Goal: Information Seeking & Learning: Learn about a topic

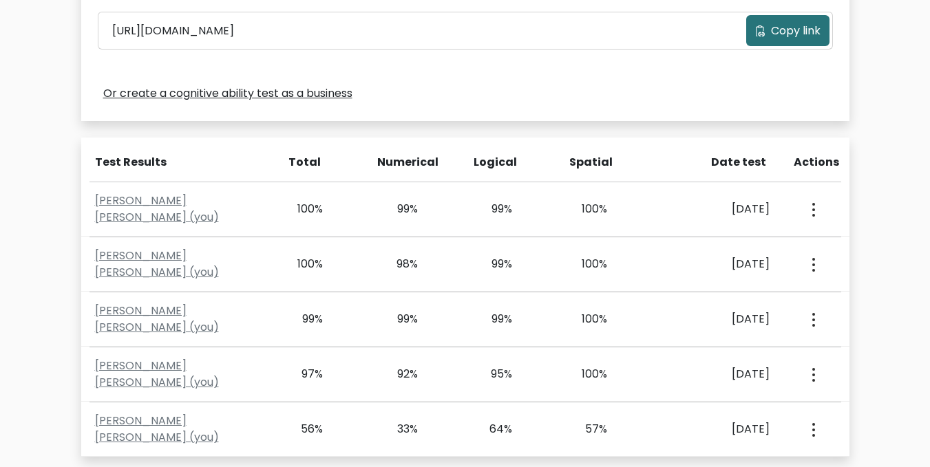
scroll to position [555, 0]
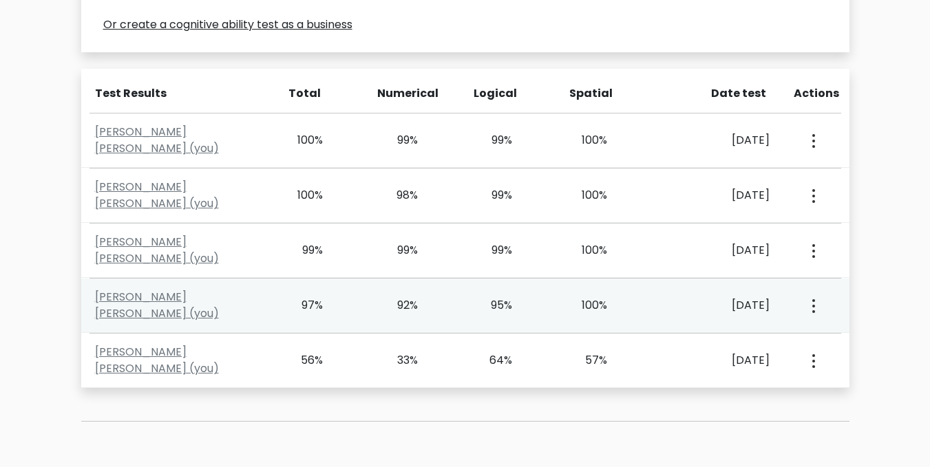
click at [819, 306] on div "View Profile" at bounding box center [812, 305] width 47 height 43
click at [813, 306] on button "button" at bounding box center [812, 305] width 11 height 43
click at [828, 337] on link "View Profile" at bounding box center [861, 345] width 109 height 22
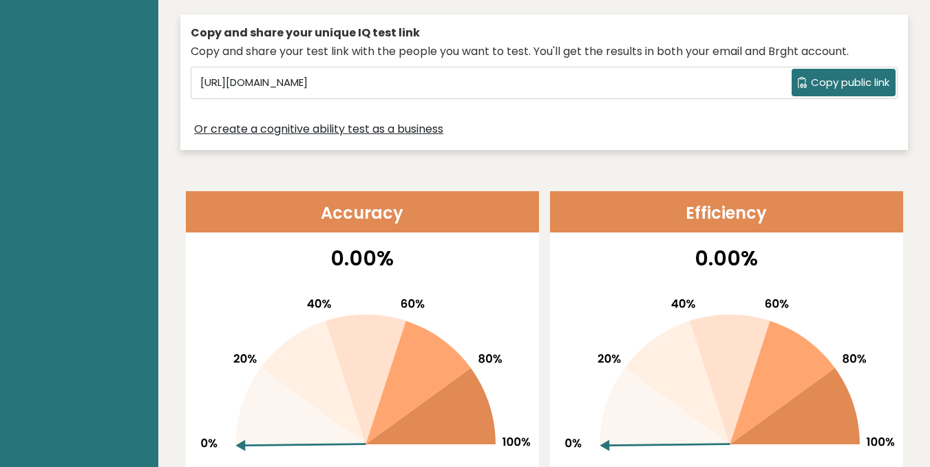
scroll to position [128, 0]
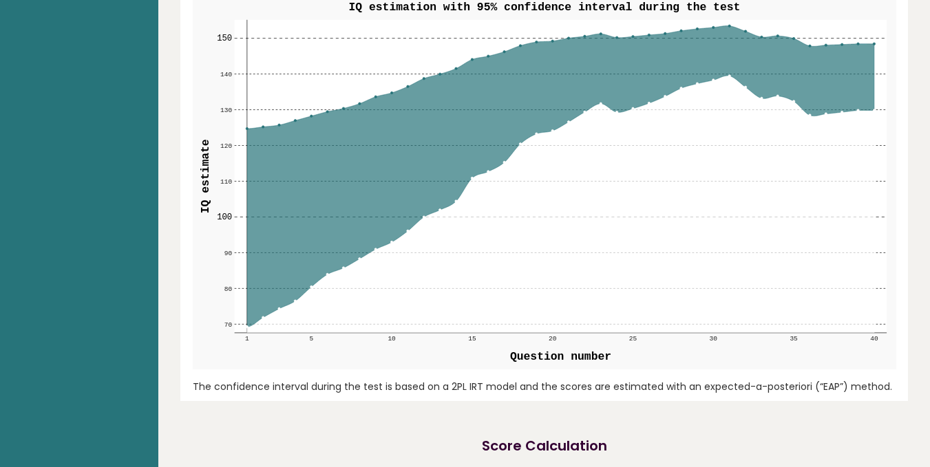
scroll to position [3638, 0]
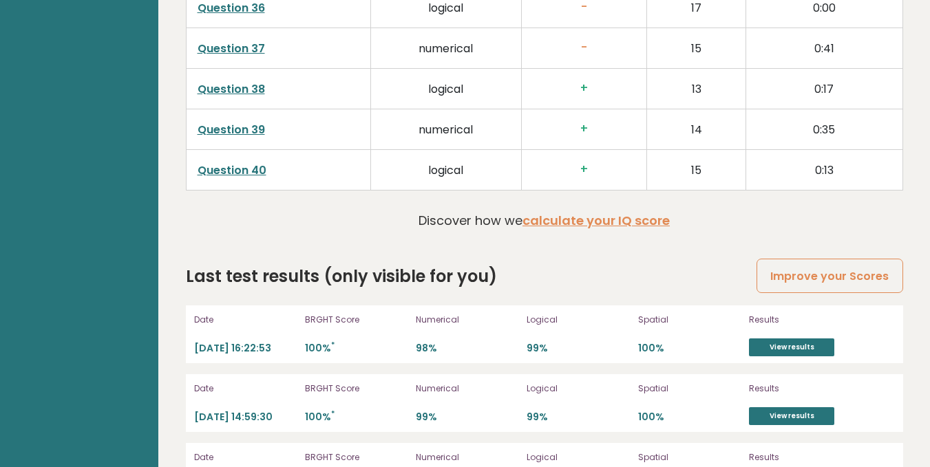
click at [801, 407] on link "View results" at bounding box center [791, 416] width 85 height 18
click at [796, 339] on link "View results" at bounding box center [791, 348] width 85 height 18
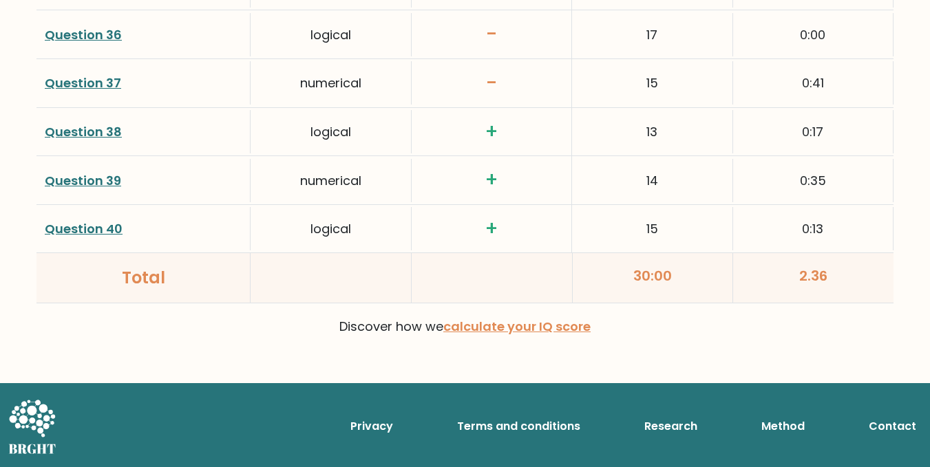
scroll to position [3547, 0]
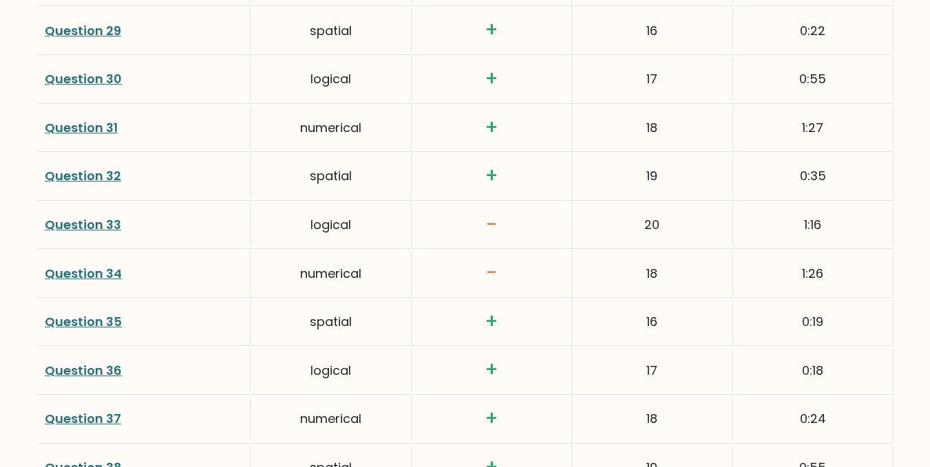
scroll to position [3685, 0]
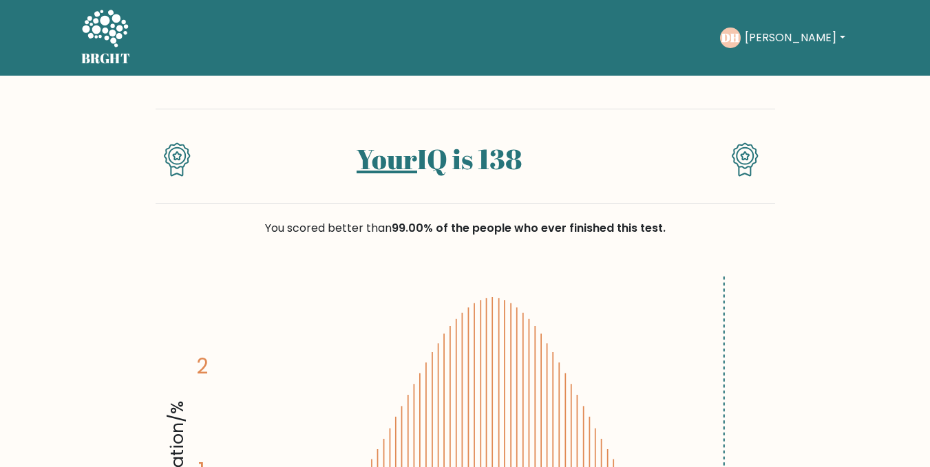
click at [126, 23] on icon at bounding box center [104, 29] width 47 height 41
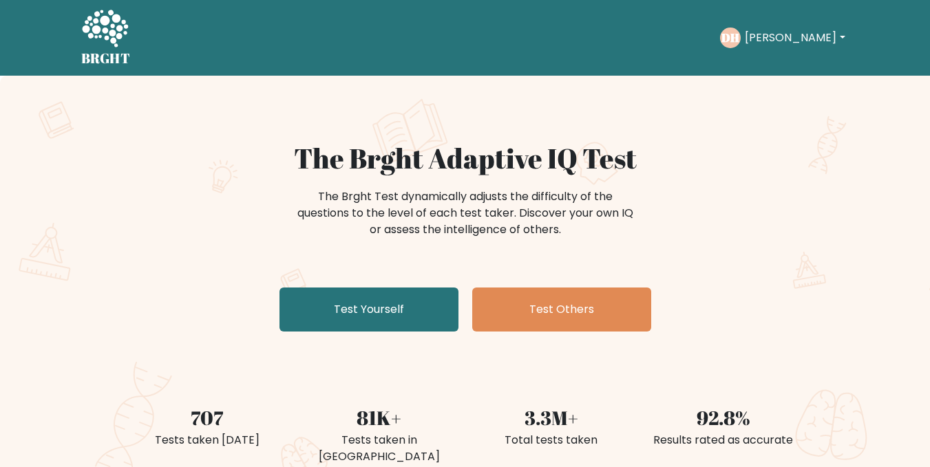
click at [86, 42] on icon at bounding box center [104, 29] width 47 height 41
click at [752, 43] on div "[PERSON_NAME] Dashboard Profile Settings Logout" at bounding box center [784, 38] width 129 height 21
click at [776, 41] on button "[PERSON_NAME]" at bounding box center [795, 38] width 108 height 18
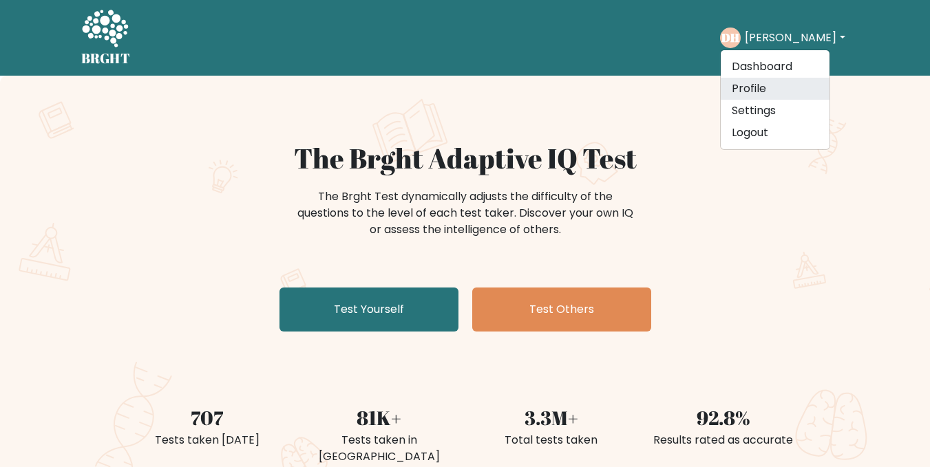
click at [768, 86] on link "Profile" at bounding box center [775, 89] width 109 height 22
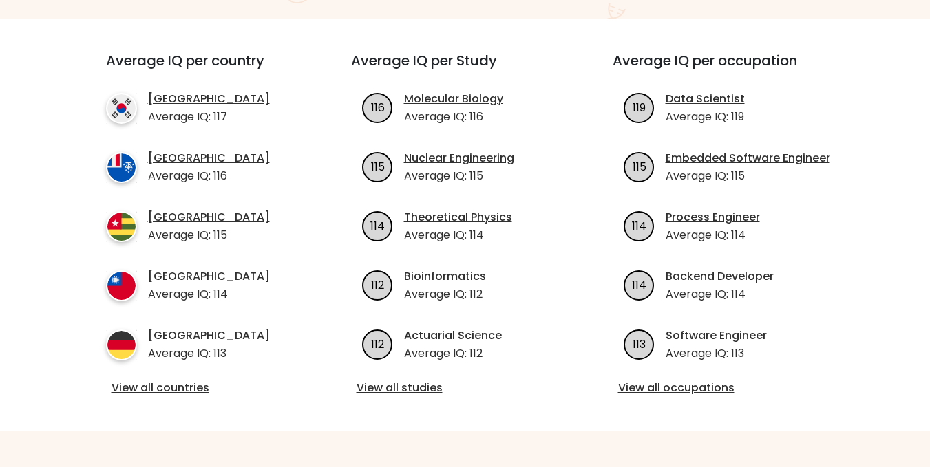
scroll to position [895, 0]
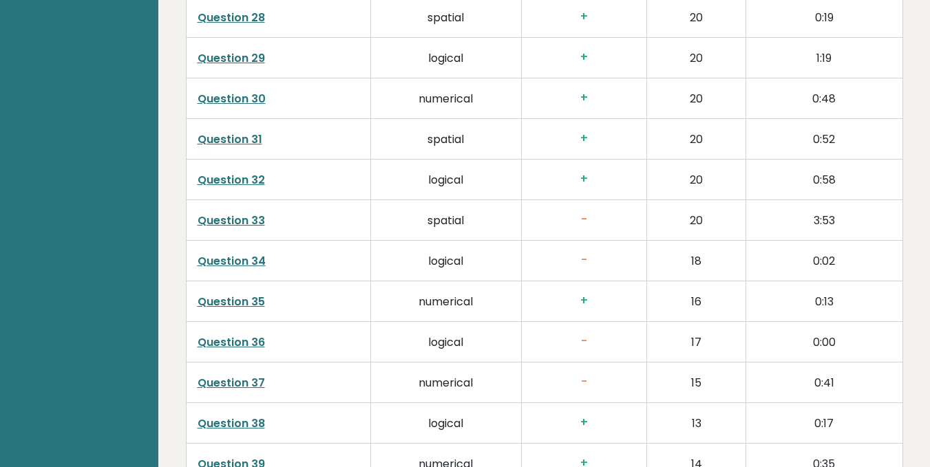
scroll to position [3638, 0]
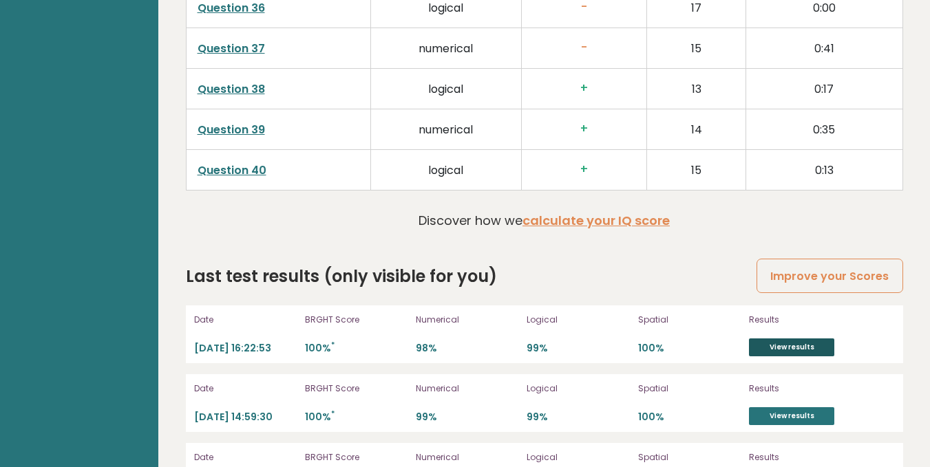
click at [790, 339] on link "View results" at bounding box center [791, 348] width 85 height 18
click at [577, 212] on link "calculate your IQ score" at bounding box center [595, 220] width 147 height 17
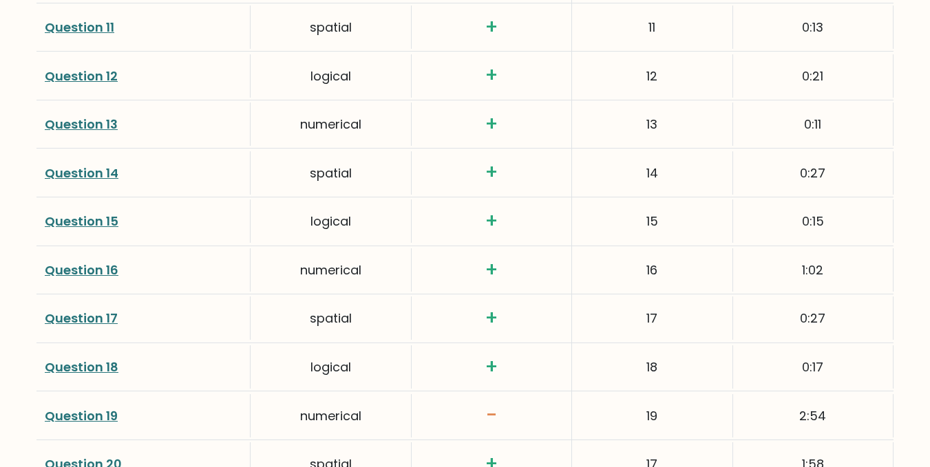
scroll to position [2753, 0]
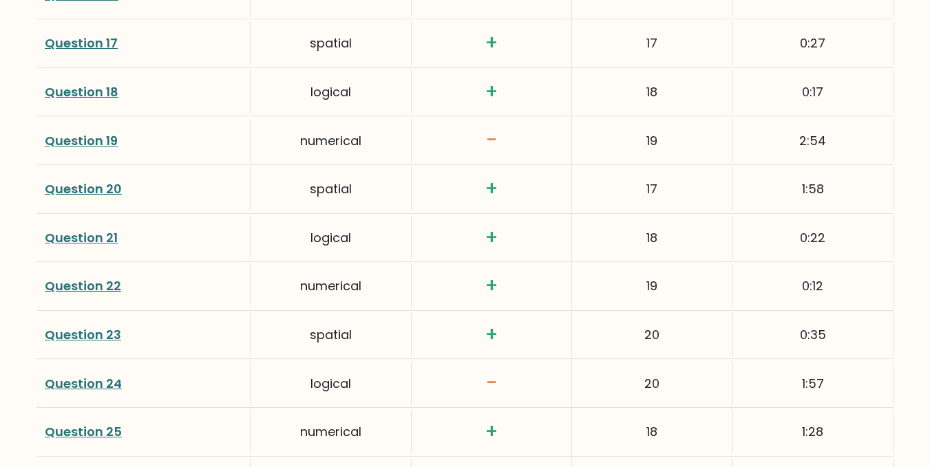
click at [82, 134] on link "Question 19" at bounding box center [81, 140] width 73 height 17
click at [102, 379] on link "Question 24" at bounding box center [83, 383] width 77 height 17
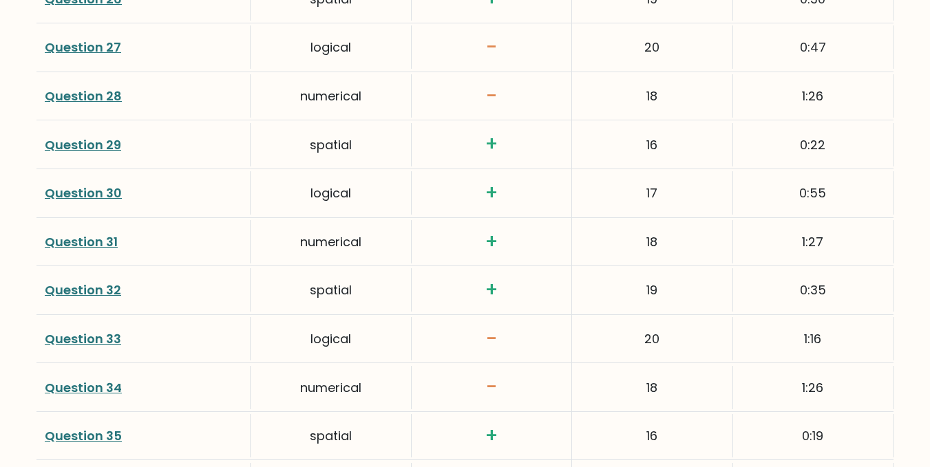
scroll to position [3647, 0]
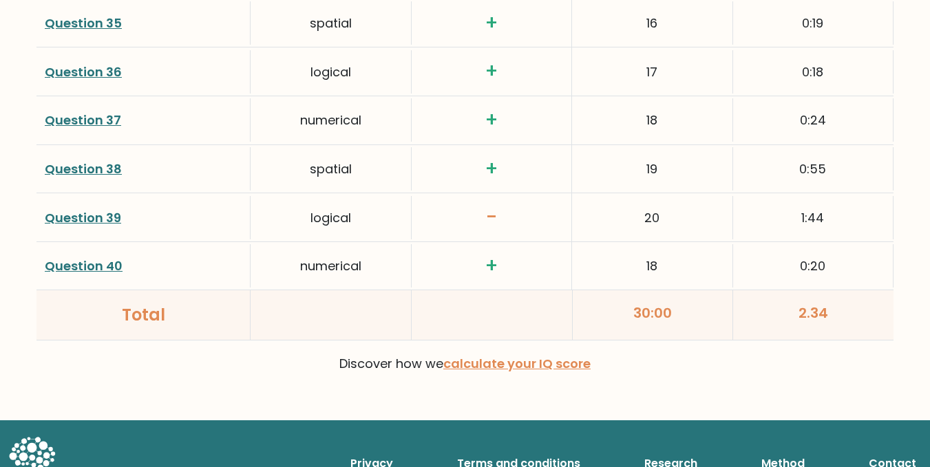
click at [106, 216] on link "Question 39" at bounding box center [83, 217] width 76 height 17
click at [87, 263] on link "Question 40" at bounding box center [84, 265] width 78 height 17
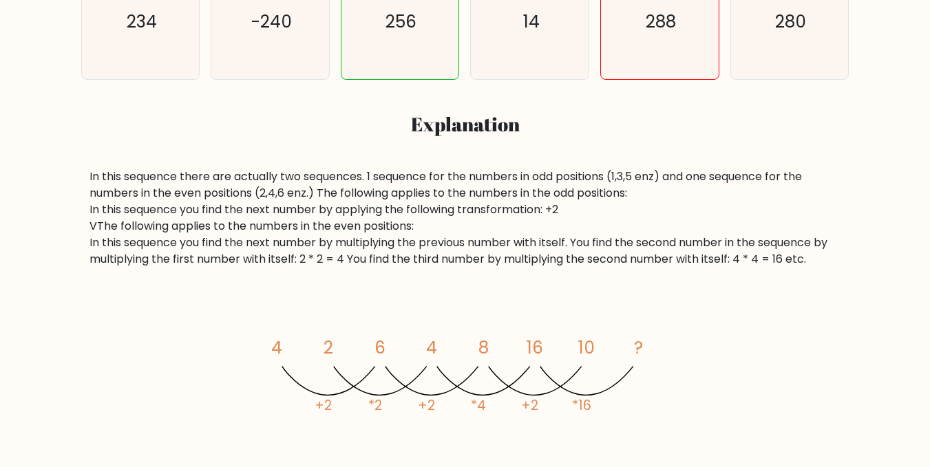
scroll to position [688, 0]
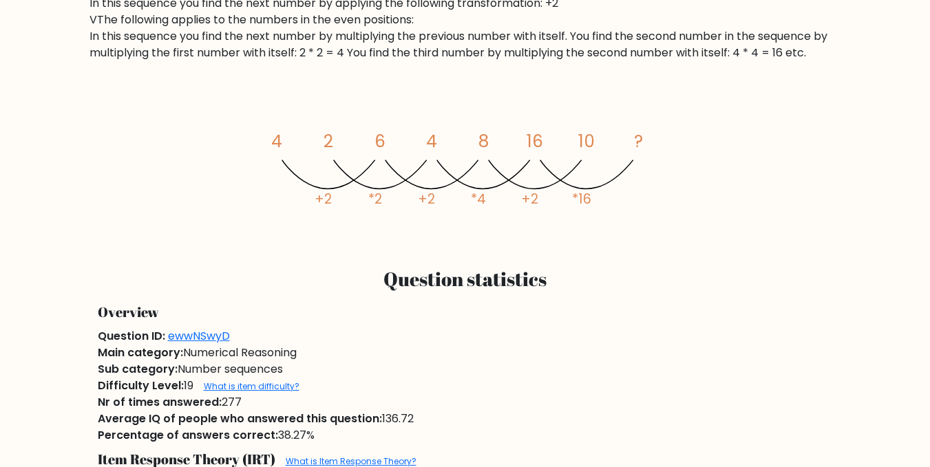
click at [136, 117] on div "image/svg+xml 4 2 6 4 8 16 10 ? +2 *2 +2 *4 +2 *16" at bounding box center [465, 164] width 752 height 140
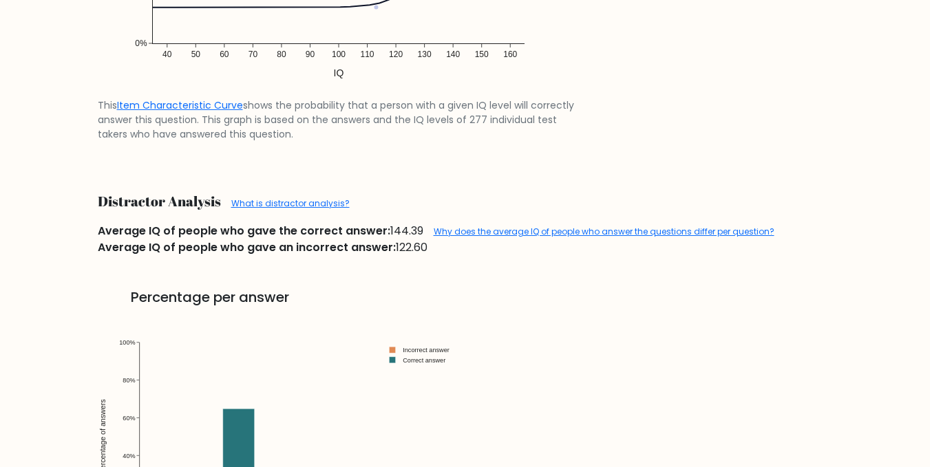
scroll to position [1652, 0]
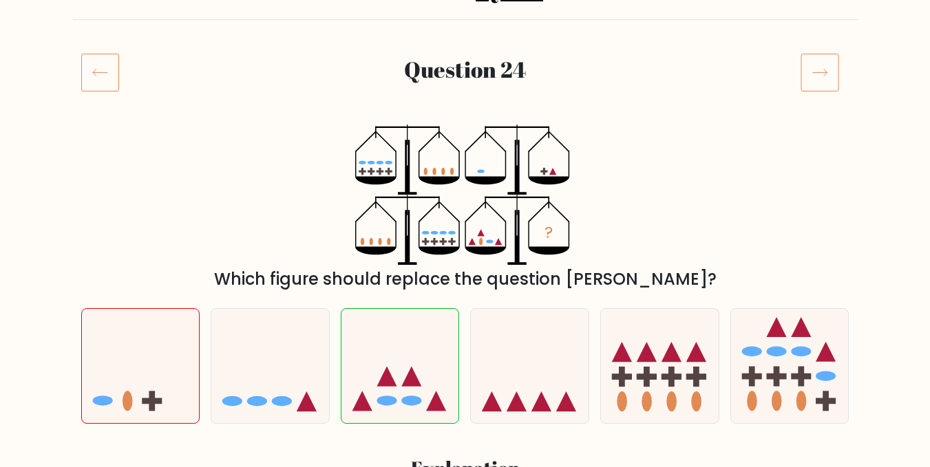
click at [311, 198] on div "? Which figure should replace the question mark?" at bounding box center [465, 208] width 785 height 167
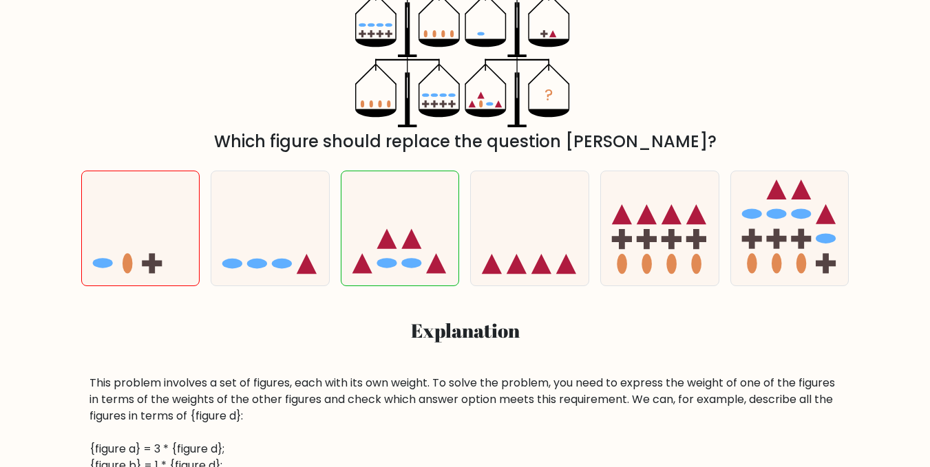
scroll to position [482, 0]
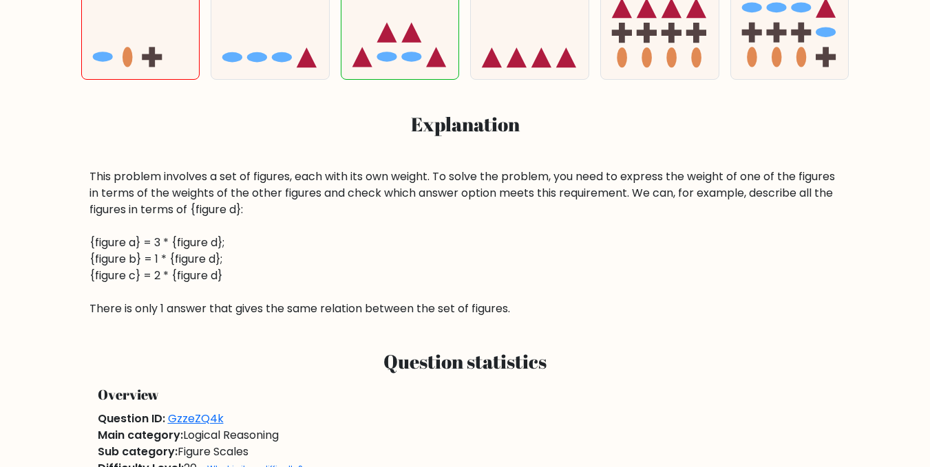
click at [299, 260] on div "This problem involves a set of figures, each with its own weight. To solve the …" at bounding box center [465, 243] width 752 height 149
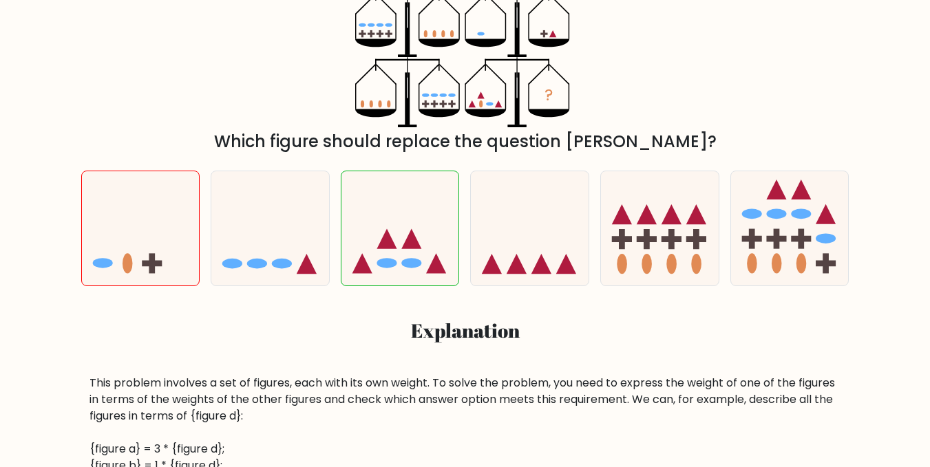
scroll to position [206, 0]
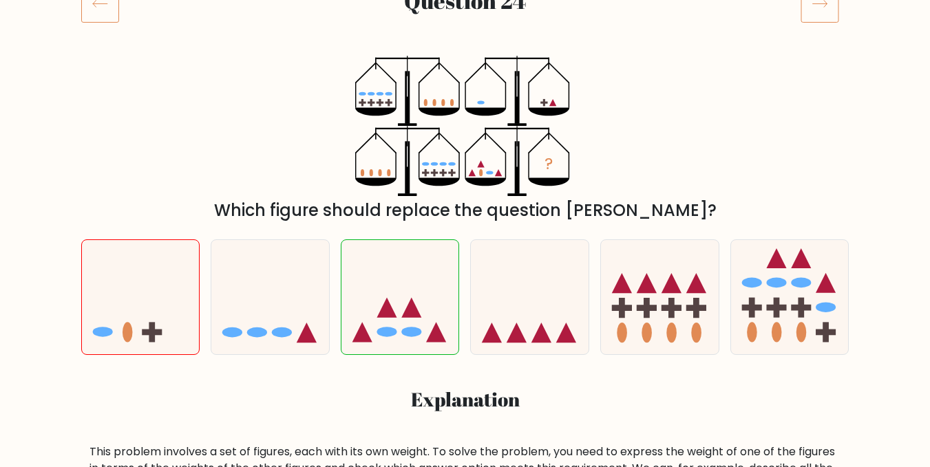
click at [258, 195] on div "? Which figure should replace the question mark?" at bounding box center [465, 139] width 785 height 167
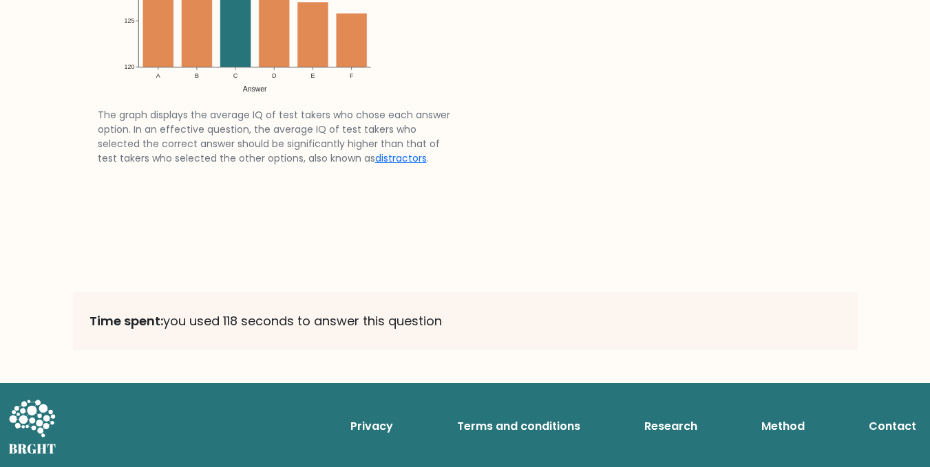
scroll to position [2104, 0]
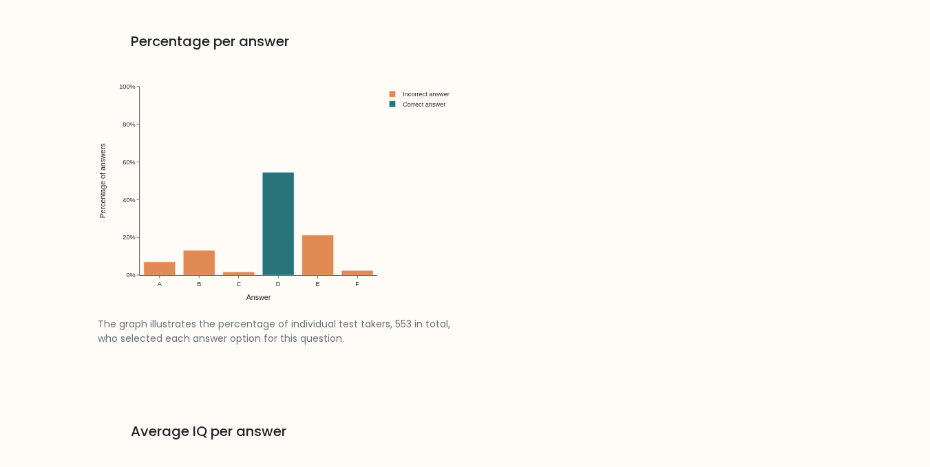
scroll to position [1858, 0]
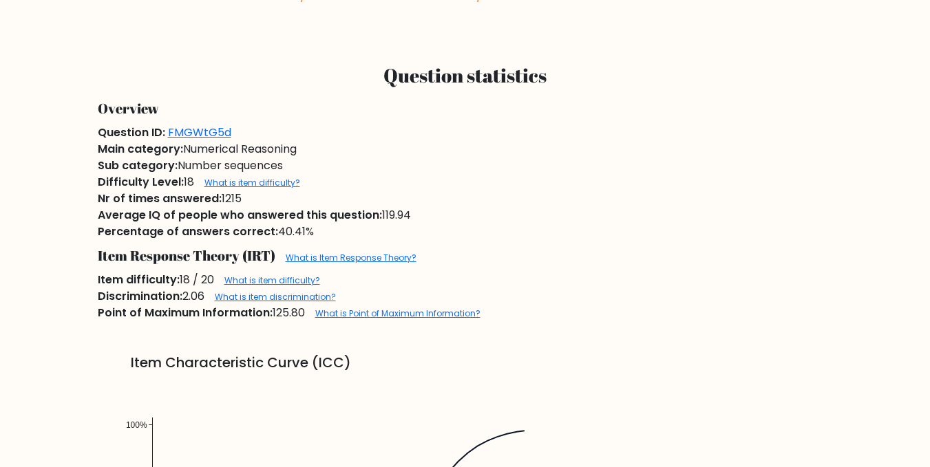
scroll to position [551, 0]
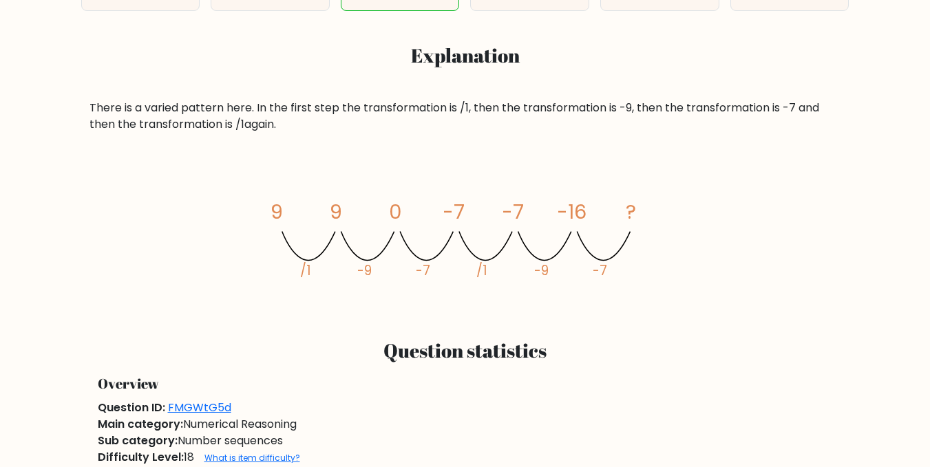
click at [160, 184] on div "image/svg+xml 9 9 0 -7 -7 -16 ? /1 -9 -7 /1 -9 -7" at bounding box center [465, 236] width 752 height 140
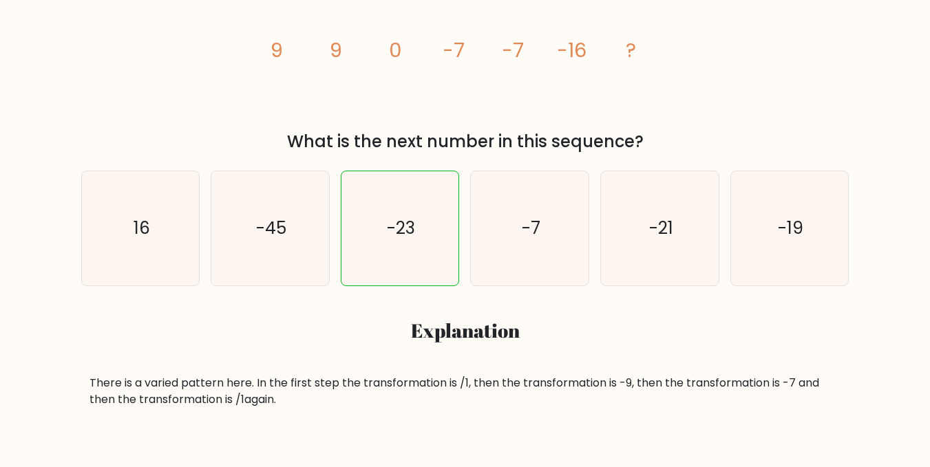
scroll to position [206, 0]
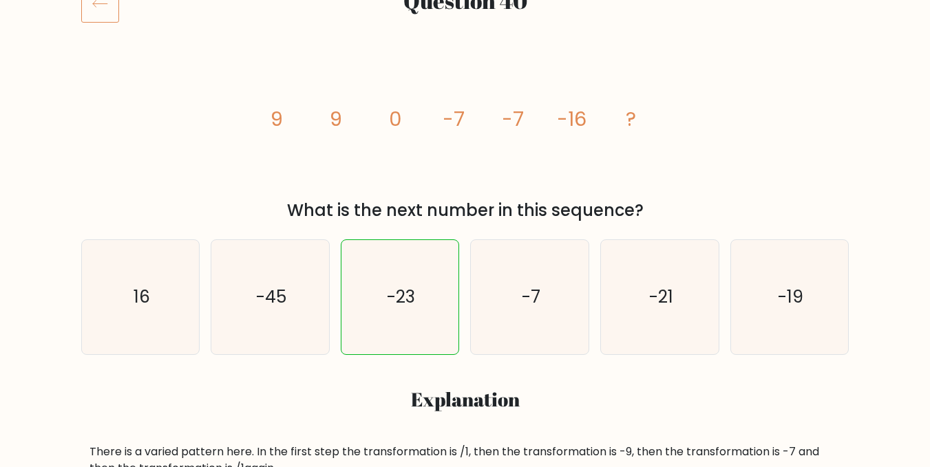
click at [170, 130] on div "image/svg+xml 9 9 0 -7 -7 -16 ? What is the next number in this sequence?" at bounding box center [465, 139] width 785 height 167
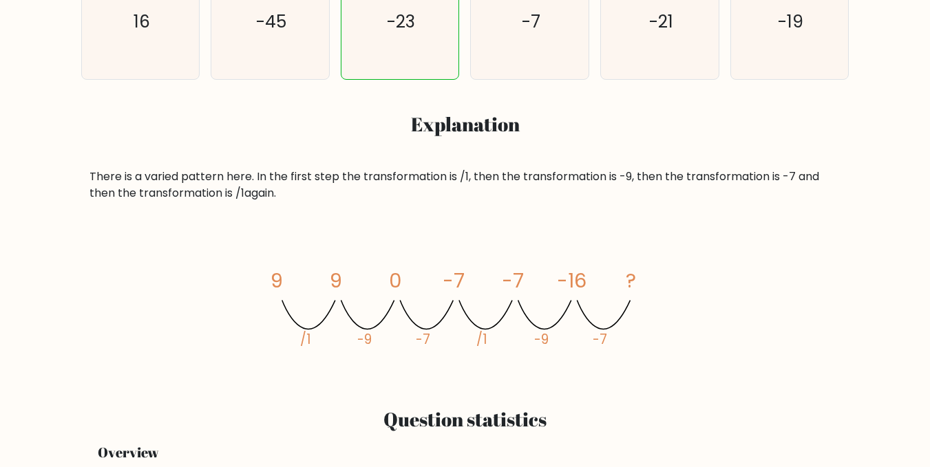
click at [173, 121] on h3 "Explanation" at bounding box center [465, 124] width 752 height 23
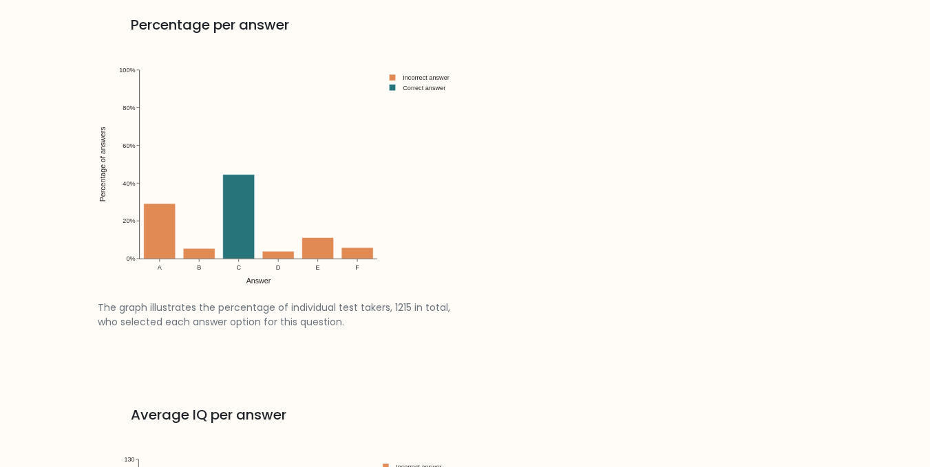
scroll to position [2133, 0]
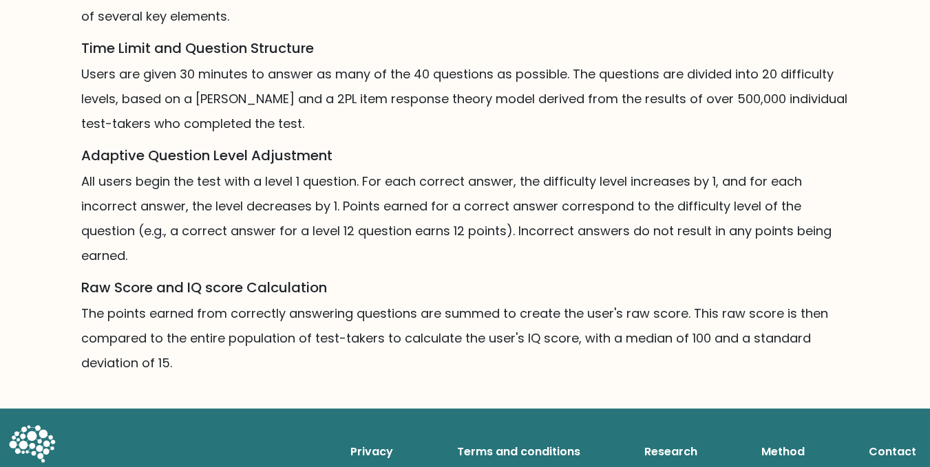
scroll to position [989, 0]
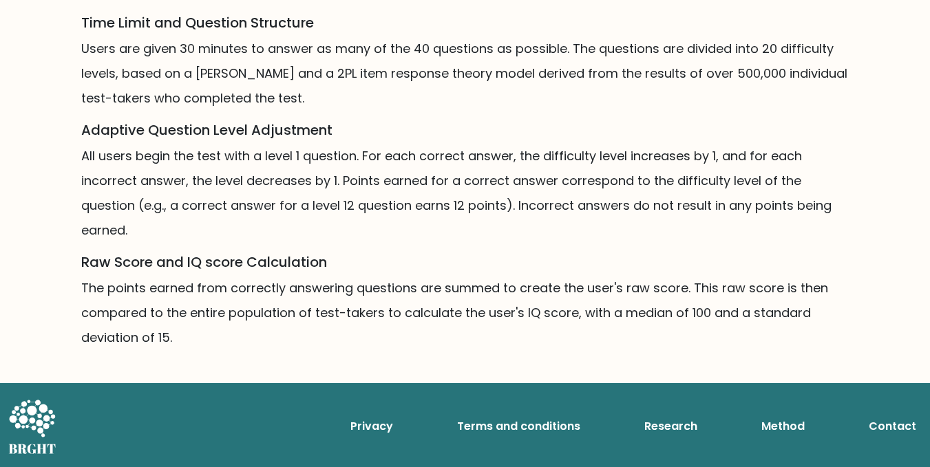
click at [573, 426] on link "Terms and conditions" at bounding box center [518, 427] width 134 height 28
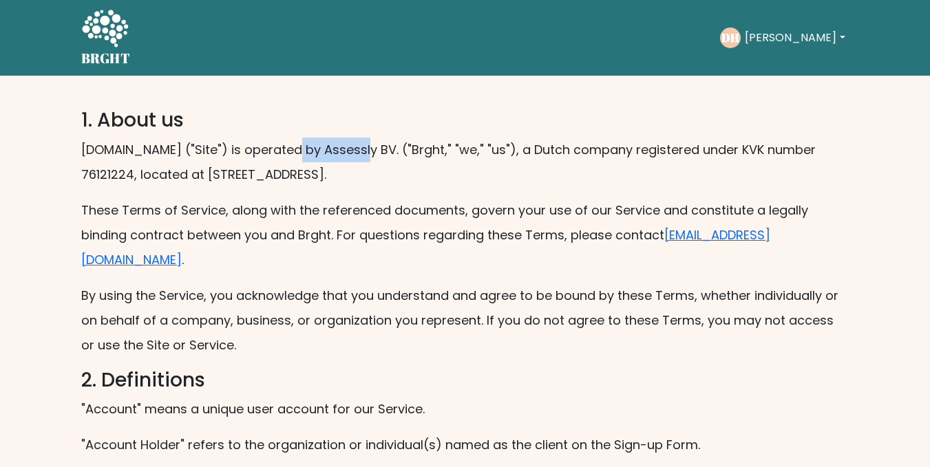
drag, startPoint x: 281, startPoint y: 147, endPoint x: 347, endPoint y: 146, distance: 66.1
click at [347, 146] on p "[DOMAIN_NAME] ("Site") is operated by Assessly BV. ("Brght," "we," "us"), a Dut…" at bounding box center [465, 163] width 768 height 50
drag, startPoint x: 344, startPoint y: 146, endPoint x: 281, endPoint y: 142, distance: 62.8
click at [281, 142] on p "[DOMAIN_NAME] ("Site") is operated by Assessly BV. ("Brght," "we," "us"), a Dut…" at bounding box center [465, 163] width 768 height 50
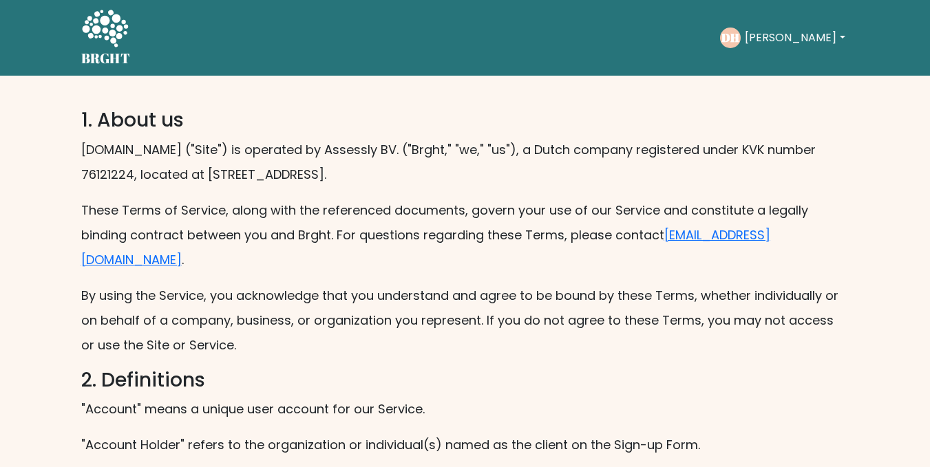
click at [199, 167] on p "[DOMAIN_NAME] ("Site") is operated by Assessly BV. ("Brght," "we," "us"), a Dut…" at bounding box center [465, 163] width 768 height 50
drag, startPoint x: 294, startPoint y: 150, endPoint x: 350, endPoint y: 150, distance: 55.7
click at [350, 150] on p "[DOMAIN_NAME] ("Site") is operated by Assessly BV. ("Brght," "we," "us"), a Dut…" at bounding box center [465, 163] width 768 height 50
click at [107, 18] on icon at bounding box center [105, 28] width 46 height 37
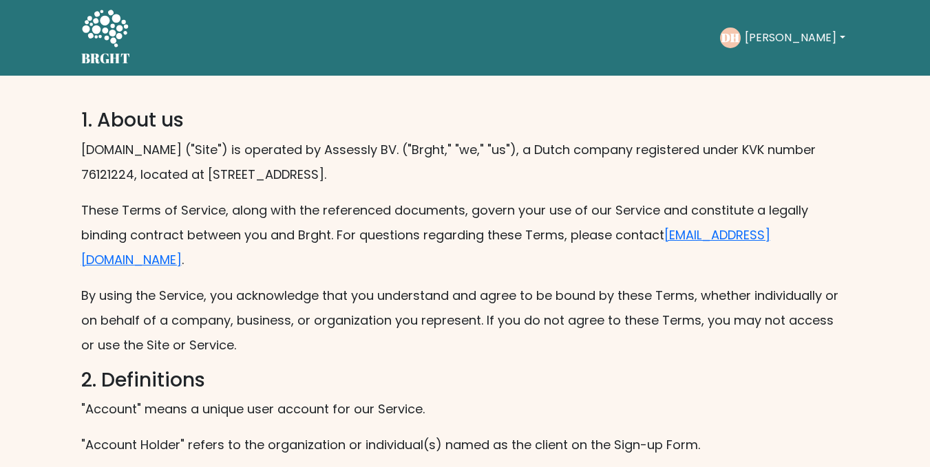
click at [290, 123] on h3 "1. About us" at bounding box center [465, 120] width 768 height 23
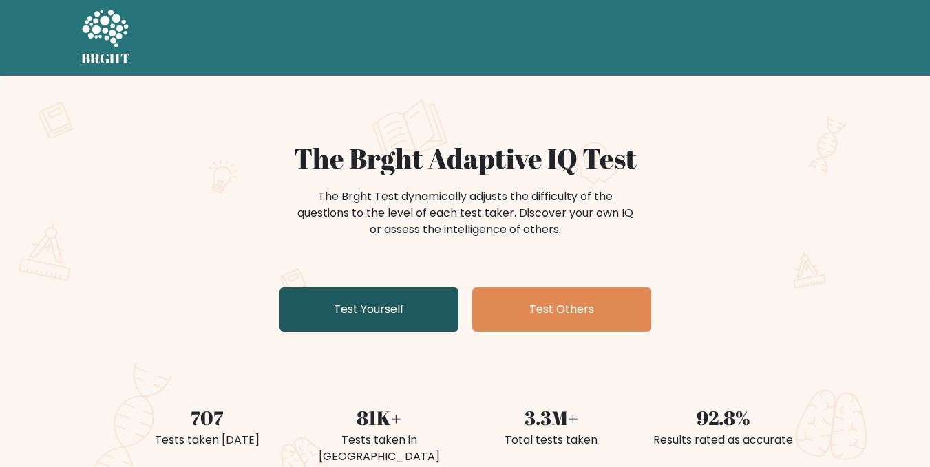
click at [356, 317] on link "Test Yourself" at bounding box center [368, 310] width 179 height 44
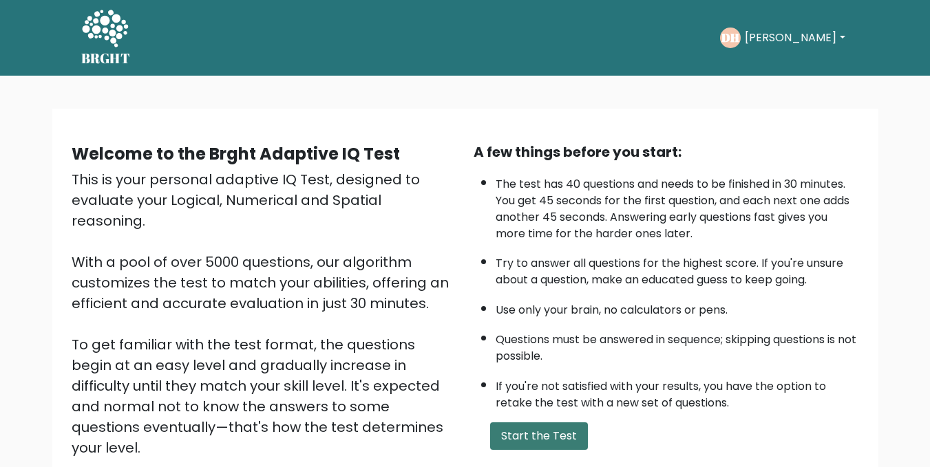
click at [510, 427] on button "Start the Test" at bounding box center [539, 437] width 98 height 28
click at [577, 438] on button "Start the Test" at bounding box center [539, 437] width 98 height 28
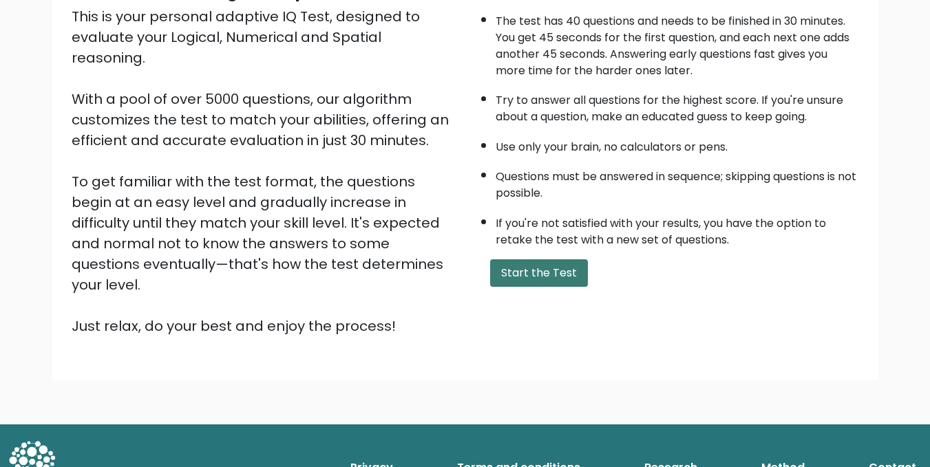
click at [571, 275] on button "Start the Test" at bounding box center [539, 273] width 98 height 28
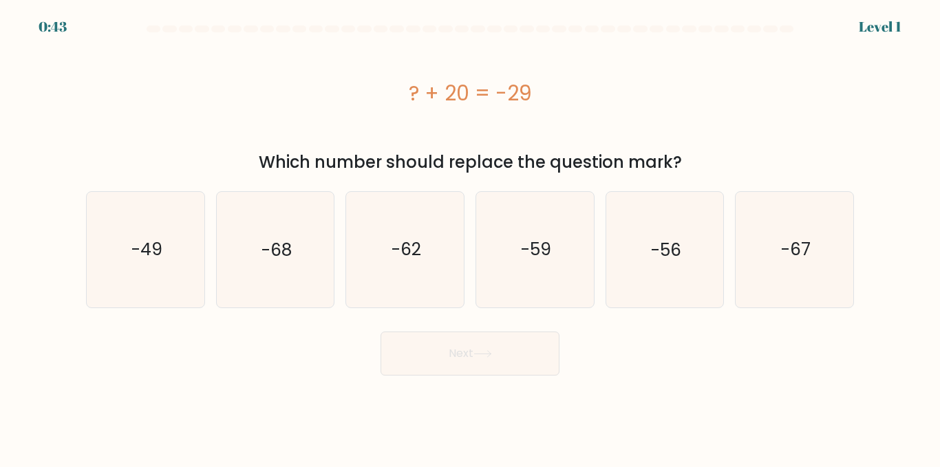
click at [0, 111] on form "a." at bounding box center [470, 200] width 940 height 350
click at [139, 266] on icon "-49" at bounding box center [145, 249] width 115 height 115
click at [470, 237] on input "a. -49" at bounding box center [470, 235] width 1 height 3
radio input "true"
click at [537, 365] on button "Next" at bounding box center [470, 354] width 179 height 44
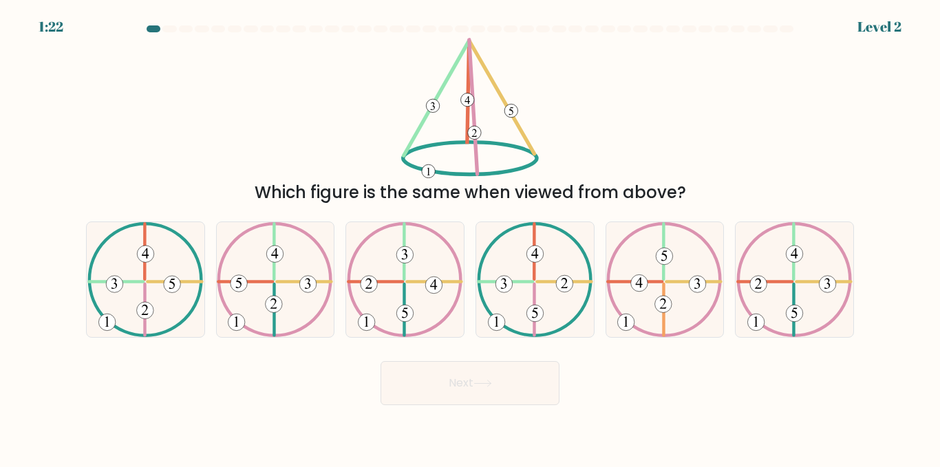
click at [189, 84] on div "Which figure is the same when viewed from above?" at bounding box center [470, 121] width 785 height 167
click at [175, 264] on icon at bounding box center [145, 279] width 116 height 115
click at [470, 237] on input "a." at bounding box center [470, 235] width 1 height 3
radio input "true"
click at [487, 392] on button "Next" at bounding box center [470, 383] width 179 height 44
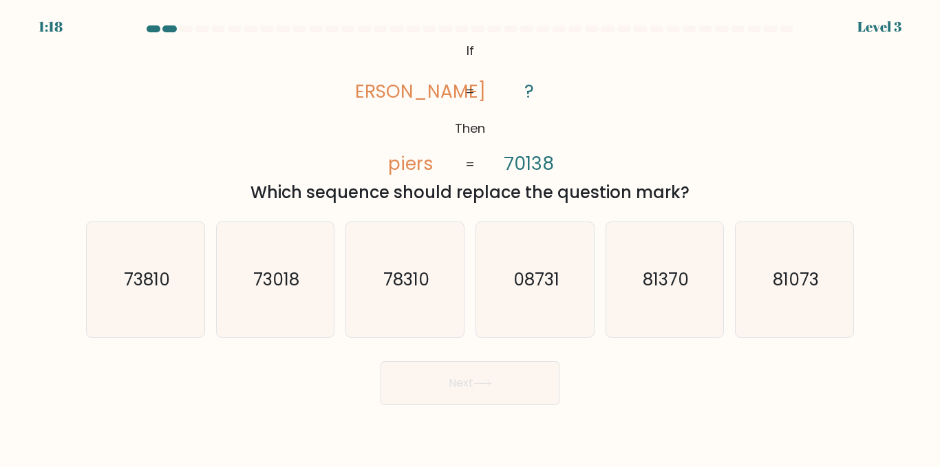
click at [209, 107] on div "@import url('https://fonts.googleapis.com/css?family=Abril+Fatface:400,100,100i…" at bounding box center [470, 121] width 785 height 167
click at [255, 292] on icon "73018" at bounding box center [274, 279] width 115 height 115
click at [470, 237] on input "b. 73018" at bounding box center [470, 235] width 1 height 3
radio input "true"
click at [469, 377] on button "Next" at bounding box center [470, 383] width 179 height 44
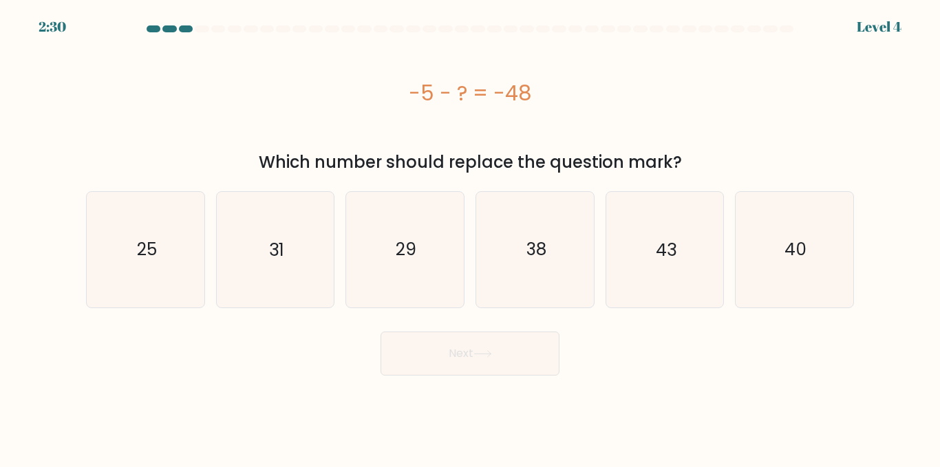
click at [143, 108] on div "-5 - ? = -48" at bounding box center [470, 93] width 768 height 31
click at [686, 283] on icon "43" at bounding box center [664, 249] width 115 height 115
click at [471, 237] on input "e. 43" at bounding box center [470, 235] width 1 height 3
radio input "true"
click at [498, 346] on button "Next" at bounding box center [470, 354] width 179 height 44
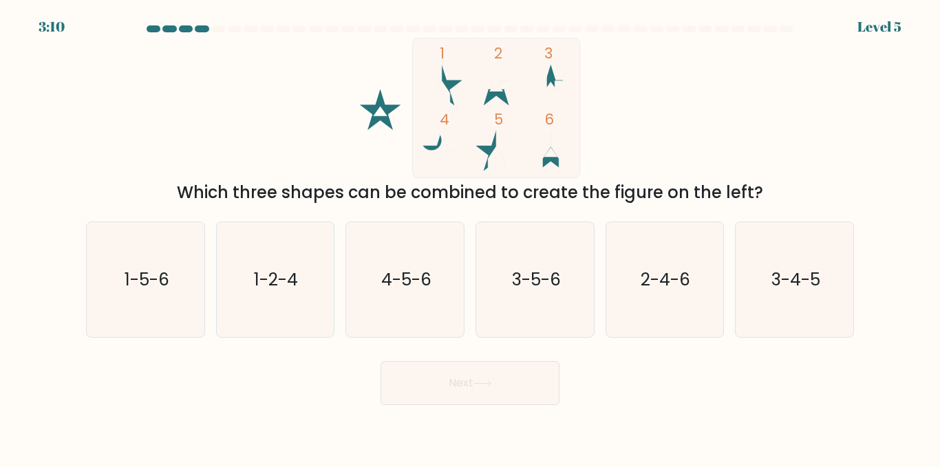
click at [217, 145] on div "1 2 3 4 5 6 Which three shapes can be combined to create the figure on the left?" at bounding box center [470, 121] width 785 height 167
click at [123, 265] on icon "1-5-6" at bounding box center [145, 279] width 115 height 115
click at [470, 237] on input "a. 1-5-6" at bounding box center [470, 235] width 1 height 3
radio input "true"
click at [509, 372] on button "Next" at bounding box center [470, 383] width 179 height 44
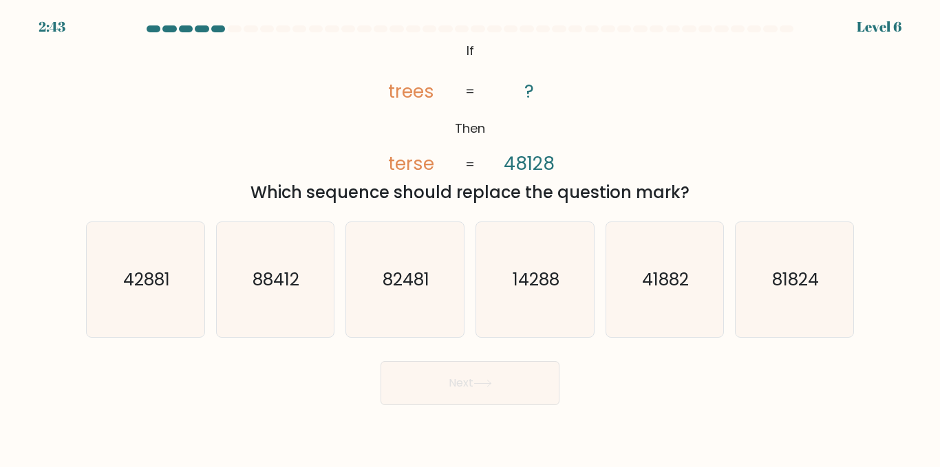
click at [211, 92] on div "@import url('https://fonts.googleapis.com/css?family=Abril+Fatface:400,100,100i…" at bounding box center [470, 121] width 785 height 167
click at [707, 285] on icon "41882" at bounding box center [664, 279] width 115 height 115
click at [471, 237] on input "e. 41882" at bounding box center [470, 235] width 1 height 3
radio input "true"
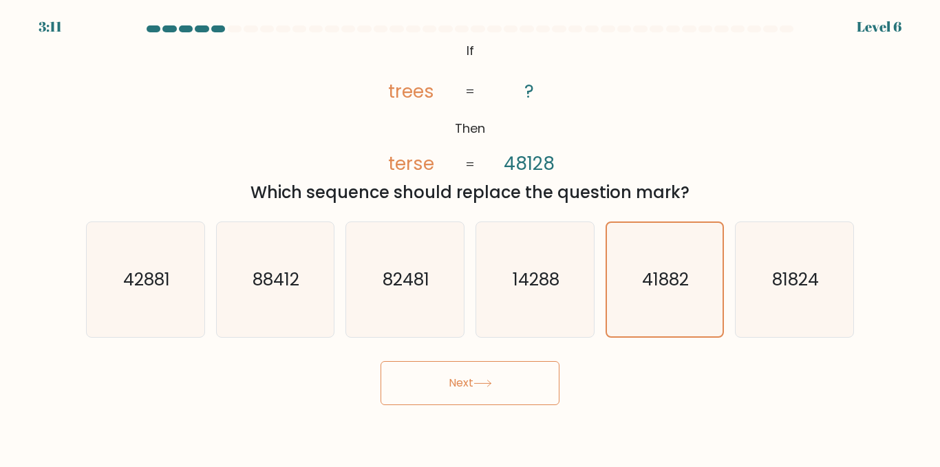
click at [476, 382] on button "Next" at bounding box center [470, 383] width 179 height 44
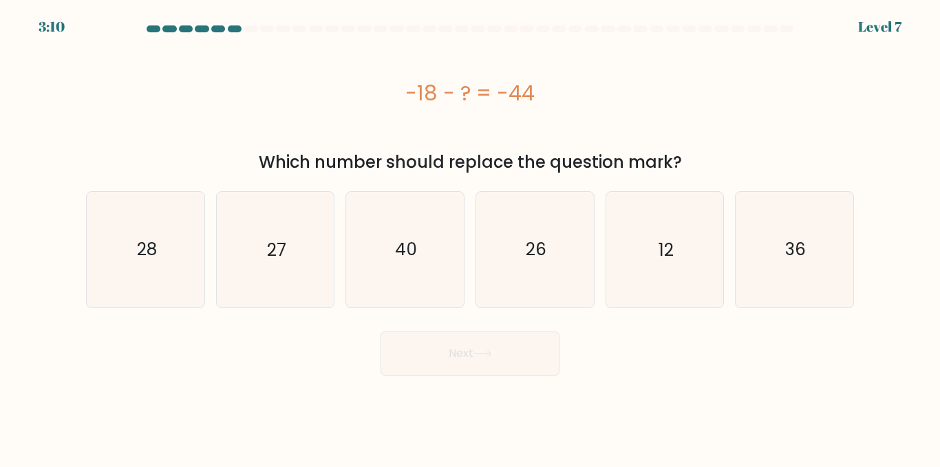
drag, startPoint x: 228, startPoint y: 167, endPoint x: 213, endPoint y: 133, distance: 37.0
click at [213, 133] on div "-18 - ? = -44" at bounding box center [470, 93] width 768 height 110
click at [209, 134] on div "-18 - ? = -44" at bounding box center [470, 93] width 768 height 110
click at [221, 112] on div "-18 - ? = -44" at bounding box center [470, 93] width 768 height 110
click at [236, 118] on div "-18 - ? = -44" at bounding box center [470, 93] width 768 height 110
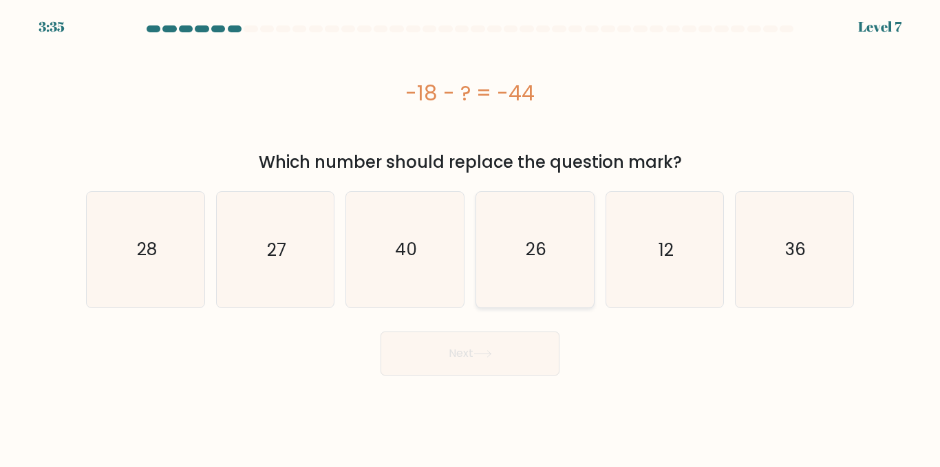
click at [544, 273] on icon "26" at bounding box center [535, 249] width 115 height 115
click at [471, 237] on input "d. 26" at bounding box center [470, 235] width 1 height 3
radio input "true"
click at [509, 365] on button "Next" at bounding box center [470, 354] width 179 height 44
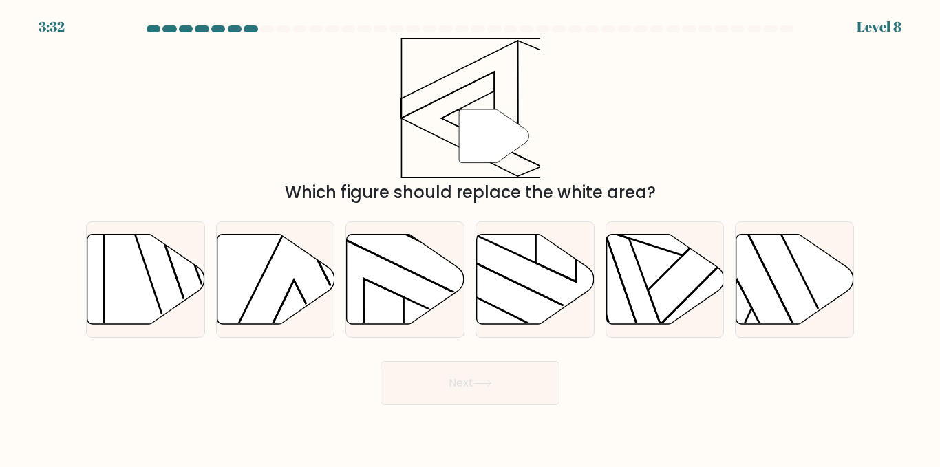
click at [271, 127] on div "" Which figure should replace the white area?" at bounding box center [470, 121] width 785 height 167
click at [548, 292] on icon at bounding box center [536, 280] width 118 height 90
click at [471, 237] on input "d." at bounding box center [470, 235] width 1 height 3
radio input "true"
click at [475, 373] on button "Next" at bounding box center [470, 383] width 179 height 44
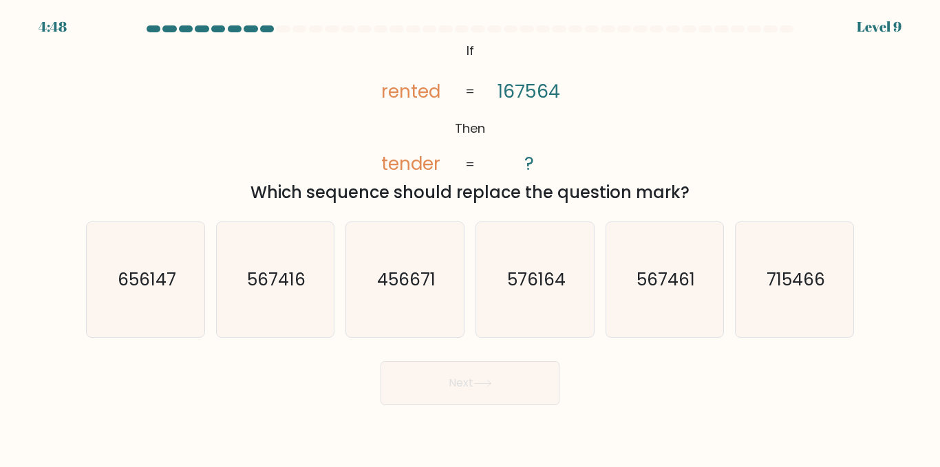
click at [301, 118] on div "@import url('https://fonts.googleapis.com/css?family=Abril+Fatface:400,100,100i…" at bounding box center [470, 121] width 785 height 167
click at [311, 290] on icon "567416" at bounding box center [274, 279] width 115 height 115
click at [470, 237] on input "b. 567416" at bounding box center [470, 235] width 1 height 3
radio input "true"
click at [633, 316] on icon "567461" at bounding box center [664, 279] width 115 height 115
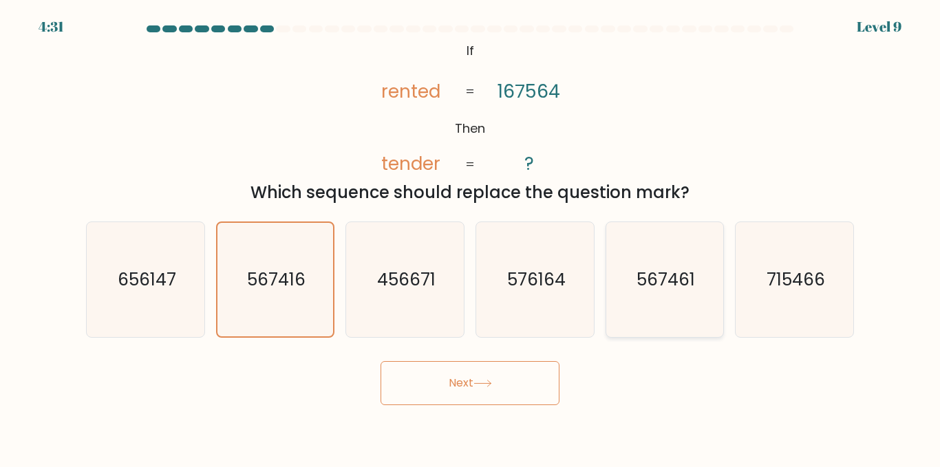
click at [471, 237] on input "e. 567461" at bounding box center [470, 235] width 1 height 3
radio input "true"
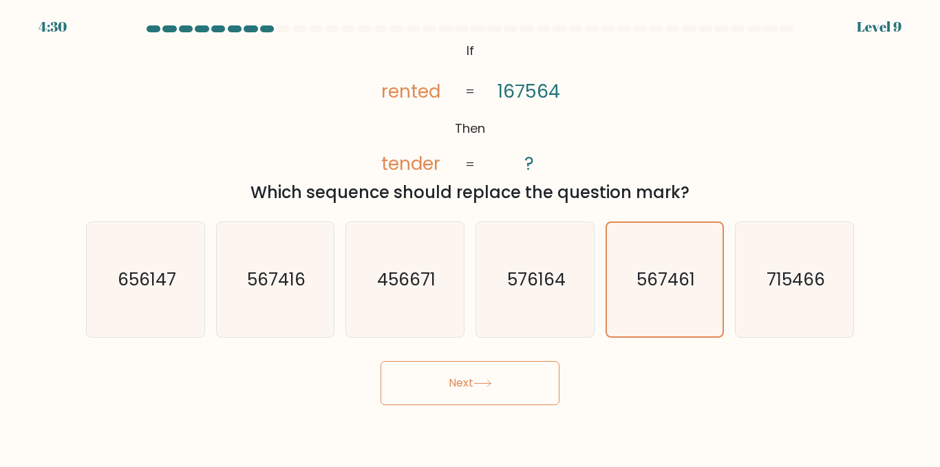
click at [469, 394] on button "Next" at bounding box center [470, 383] width 179 height 44
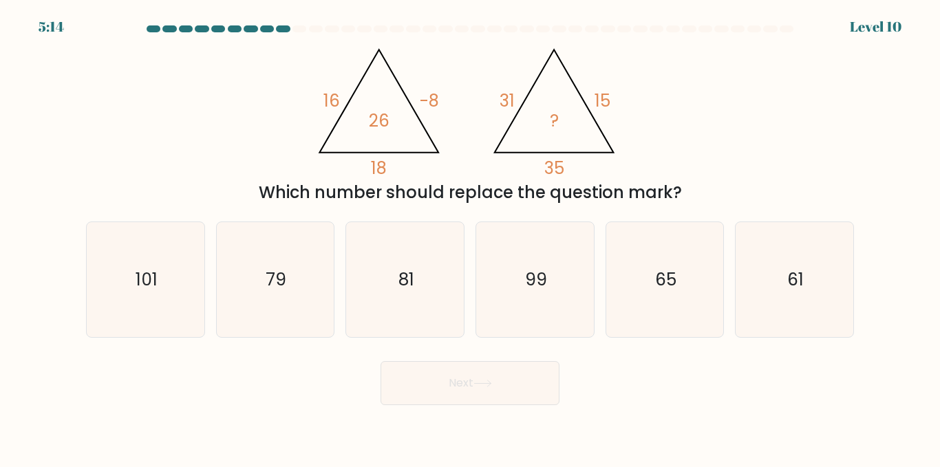
click at [249, 152] on div "@import url('https://fonts.googleapis.com/css?family=Abril+Fatface:400,100,100i…" at bounding box center [470, 121] width 785 height 167
click at [257, 147] on div "@import url('https://fonts.googleapis.com/css?family=Abril+Fatface:400,100,100i…" at bounding box center [470, 121] width 785 height 167
click at [146, 168] on div "@import url('https://fonts.googleapis.com/css?family=Abril+Fatface:400,100,100i…" at bounding box center [470, 121] width 785 height 167
click at [145, 168] on div "@import url('https://fonts.googleapis.com/css?family=Abril+Fatface:400,100,100i…" at bounding box center [470, 121] width 785 height 167
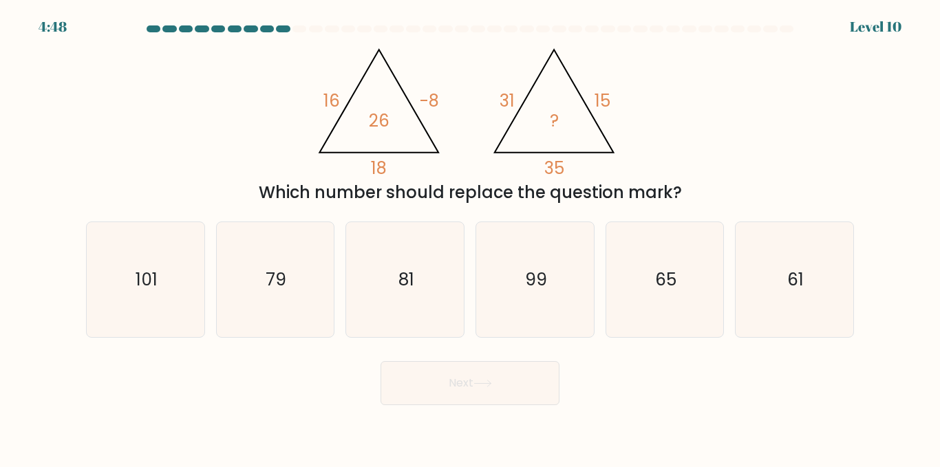
click at [143, 169] on div "@import url('https://fonts.googleapis.com/css?family=Abril+Fatface:400,100,100i…" at bounding box center [470, 121] width 785 height 167
click at [149, 173] on div "@import url('https://fonts.googleapis.com/css?family=Abril+Fatface:400,100,100i…" at bounding box center [470, 121] width 785 height 167
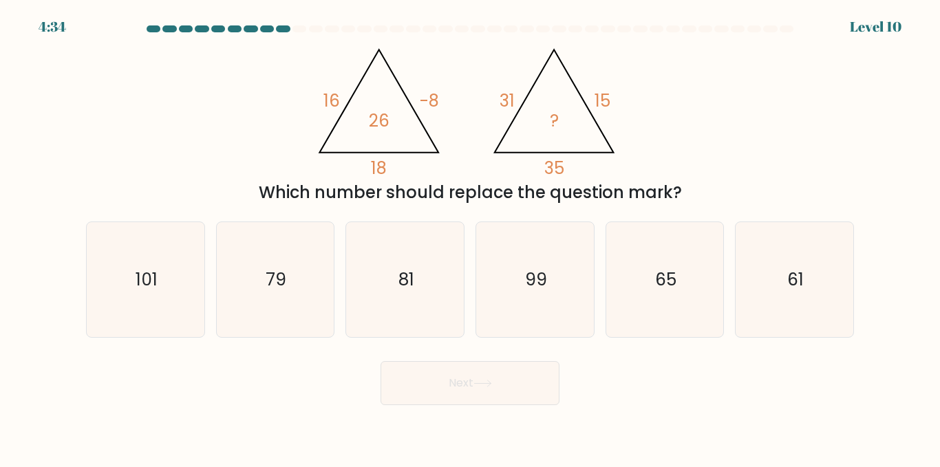
click at [124, 162] on div "@import url('https://fonts.googleapis.com/css?family=Abril+Fatface:400,100,100i…" at bounding box center [470, 121] width 785 height 167
click at [745, 169] on div "@import url('https://fonts.googleapis.com/css?family=Abril+Fatface:400,100,100i…" at bounding box center [470, 121] width 785 height 167
click at [745, 182] on div "Which number should replace the question mark?" at bounding box center [470, 192] width 752 height 25
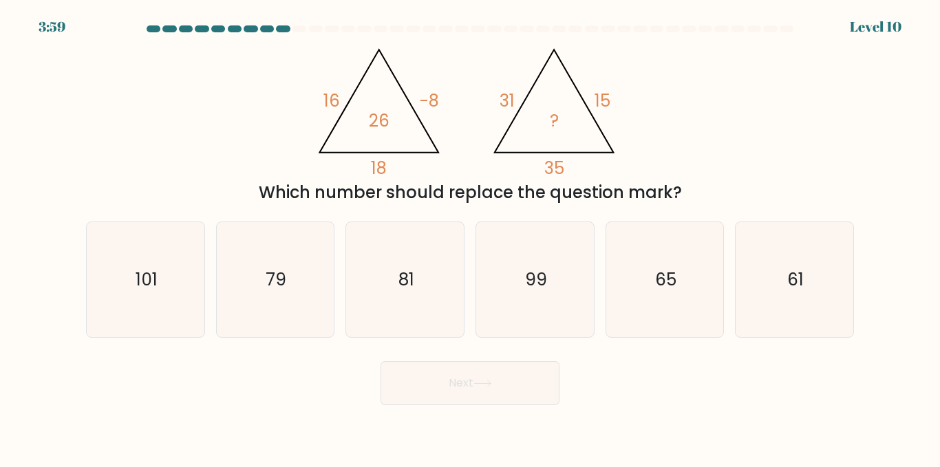
click at [727, 192] on div "Which number should replace the question mark?" at bounding box center [470, 192] width 752 height 25
click at [778, 127] on div "@import url('https://fonts.googleapis.com/css?family=Abril+Fatface:400,100,100i…" at bounding box center [470, 121] width 785 height 167
click at [774, 303] on icon "61" at bounding box center [794, 279] width 115 height 115
click at [471, 237] on input "f. 61" at bounding box center [470, 235] width 1 height 3
radio input "true"
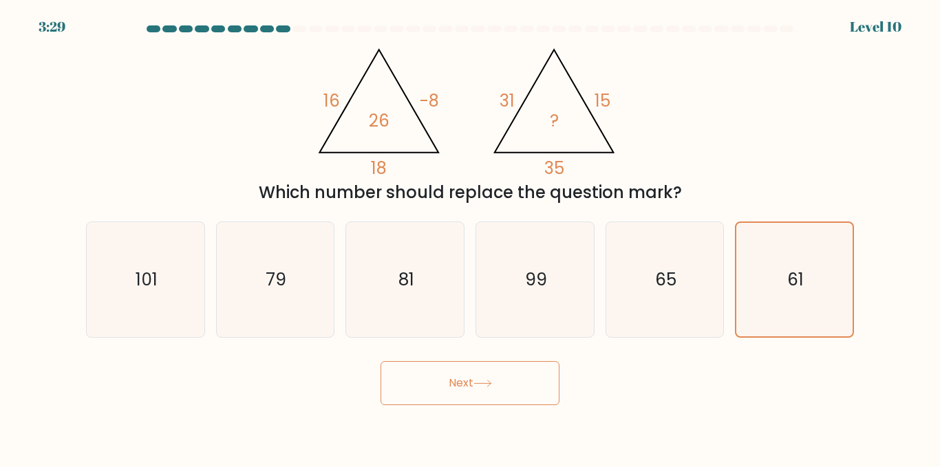
click at [510, 402] on button "Next" at bounding box center [470, 383] width 179 height 44
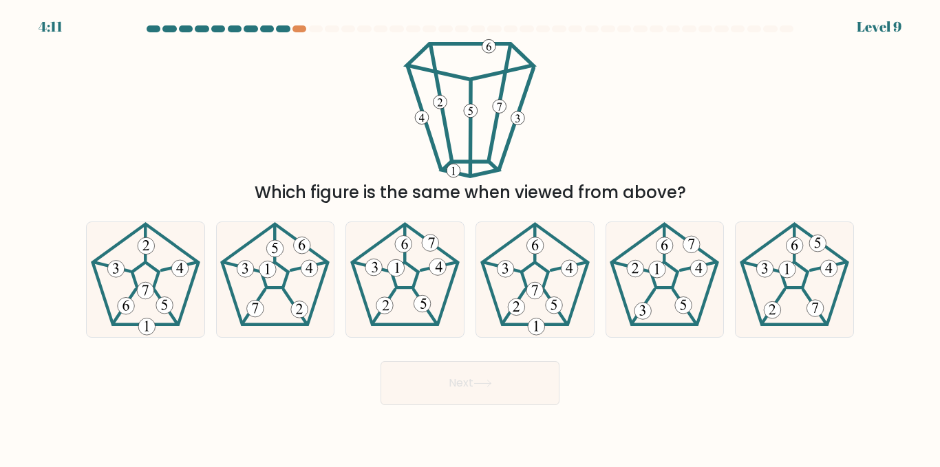
click at [239, 89] on div "Which figure is the same when viewed from above?" at bounding box center [470, 121] width 785 height 167
click at [167, 119] on div "Which figure is the same when viewed from above?" at bounding box center [470, 121] width 785 height 167
click at [385, 111] on div "Which figure is the same when viewed from above?" at bounding box center [470, 121] width 785 height 167
